Goal: Transaction & Acquisition: Obtain resource

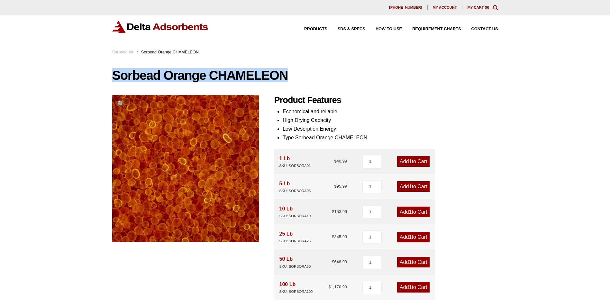
drag, startPoint x: 175, startPoint y: 71, endPoint x: 290, endPoint y: 81, distance: 115.3
click at [290, 81] on h1 "Sorbead Orange CHAMELEON" at bounding box center [305, 76] width 386 height 14
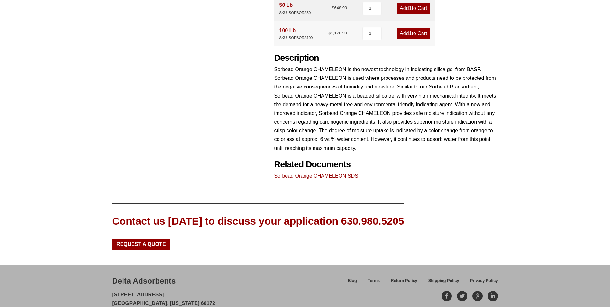
scroll to position [282, 0]
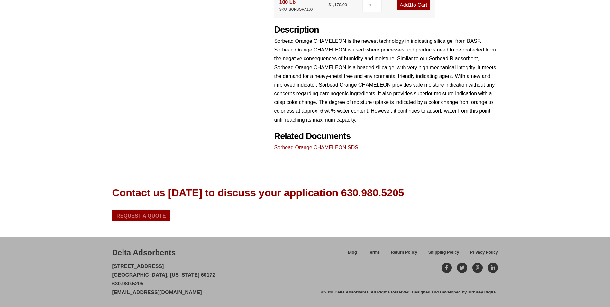
click at [150, 217] on span "Request a Quote" at bounding box center [141, 215] width 50 height 5
